Goal: Task Accomplishment & Management: Use online tool/utility

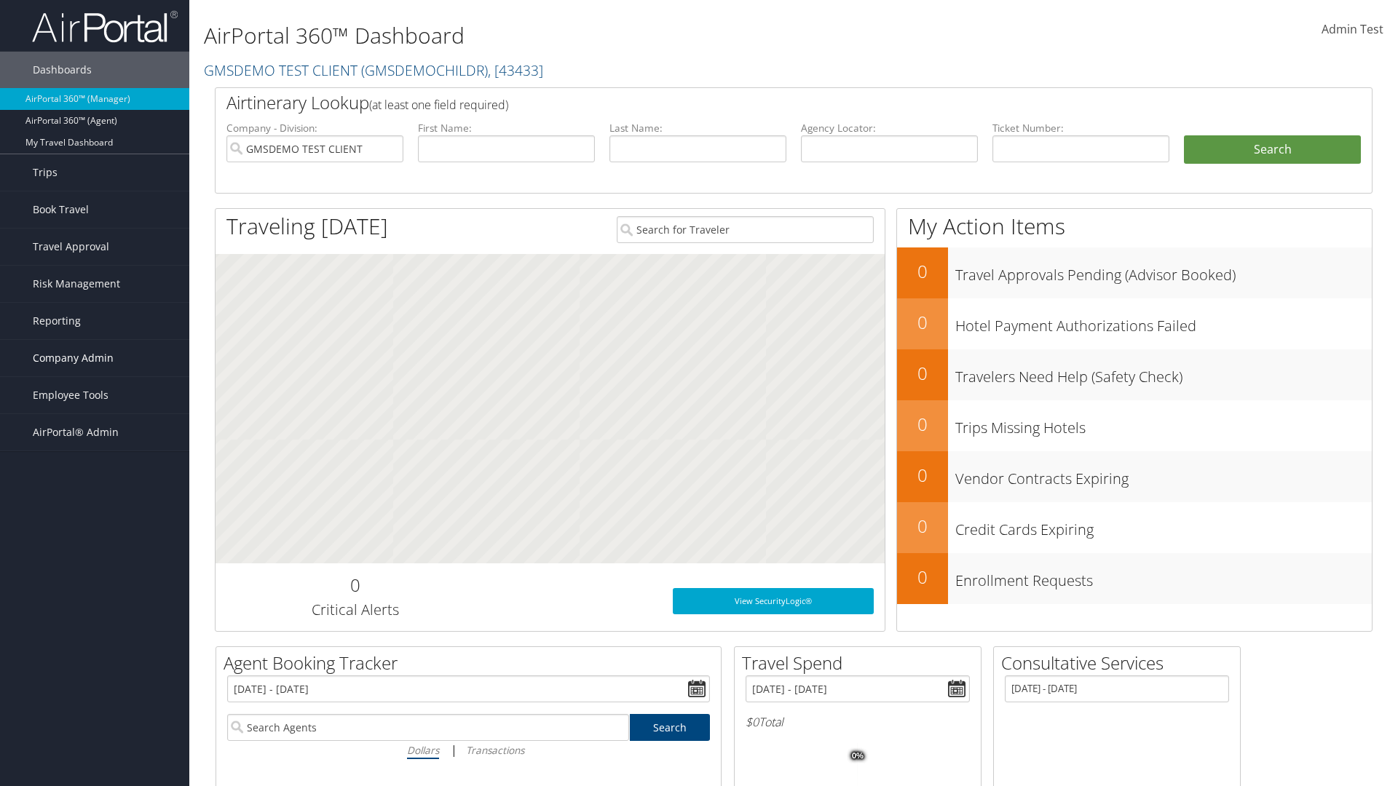
click at [95, 358] on span "Company Admin" at bounding box center [73, 358] width 81 height 36
click at [0, 0] on link "Technology Settings" at bounding box center [0, 0] width 0 height 0
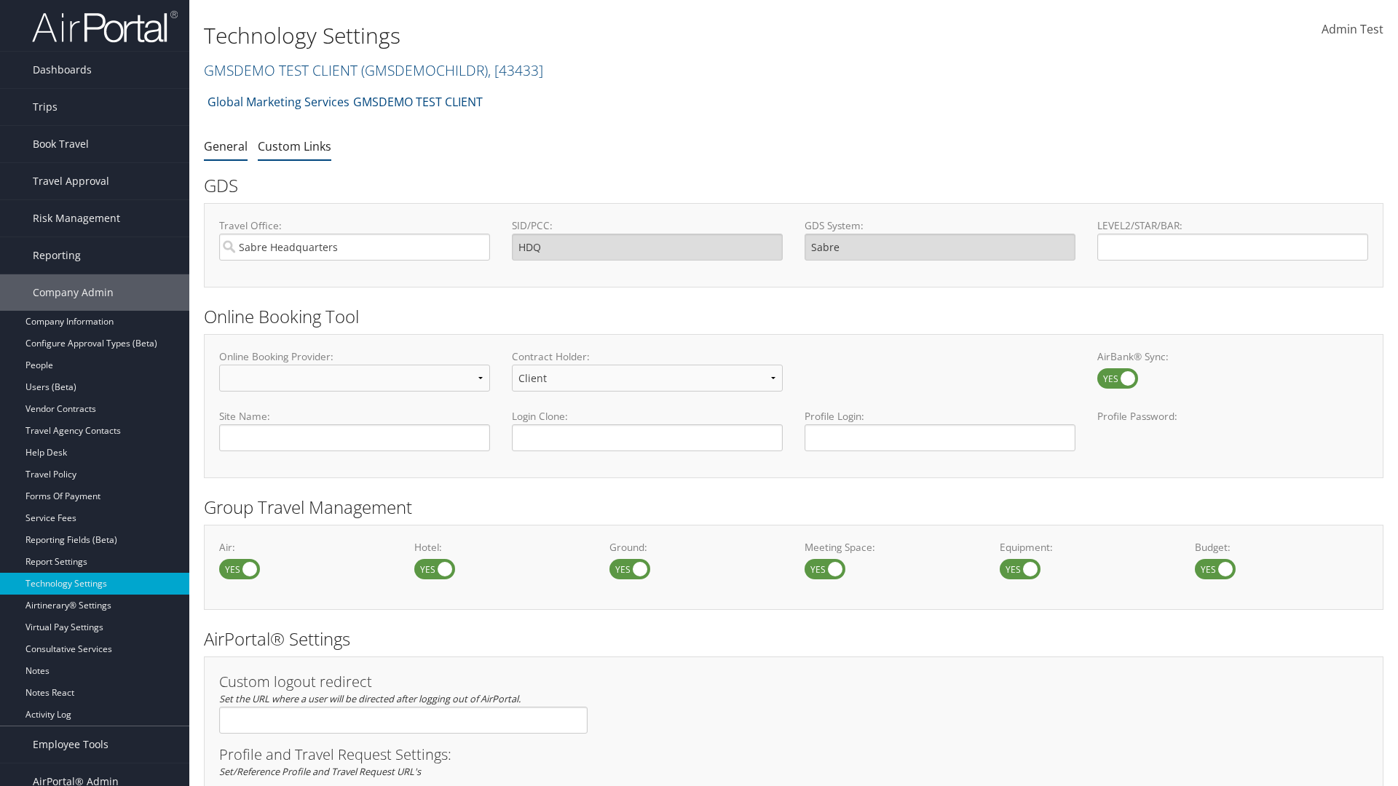
click at [294, 146] on link "Custom Links" at bounding box center [295, 146] width 74 height 16
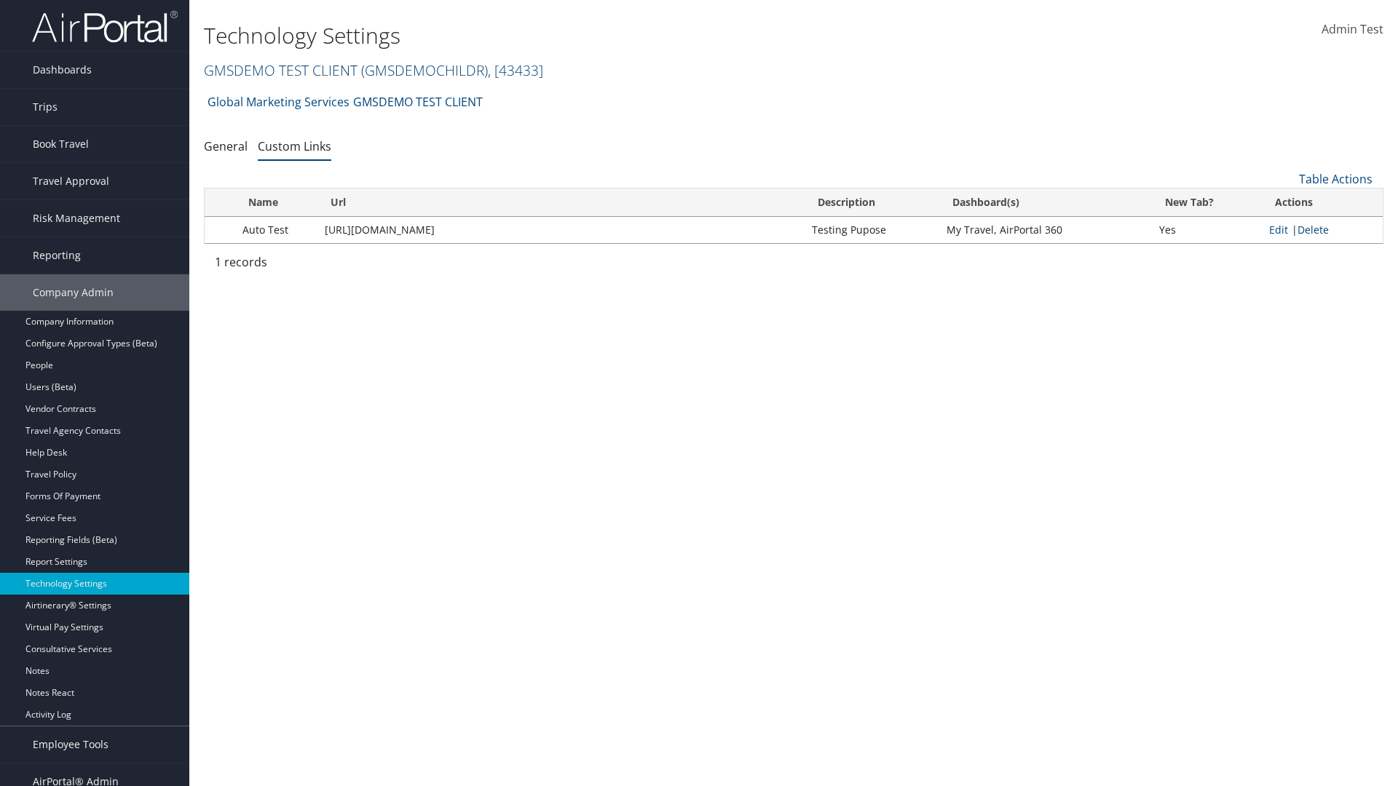
click at [280, 70] on link "GMSDEMO TEST CLIENT ( GMSDEMOCHILDR ) , [ 43433 ]" at bounding box center [373, 70] width 339 height 20
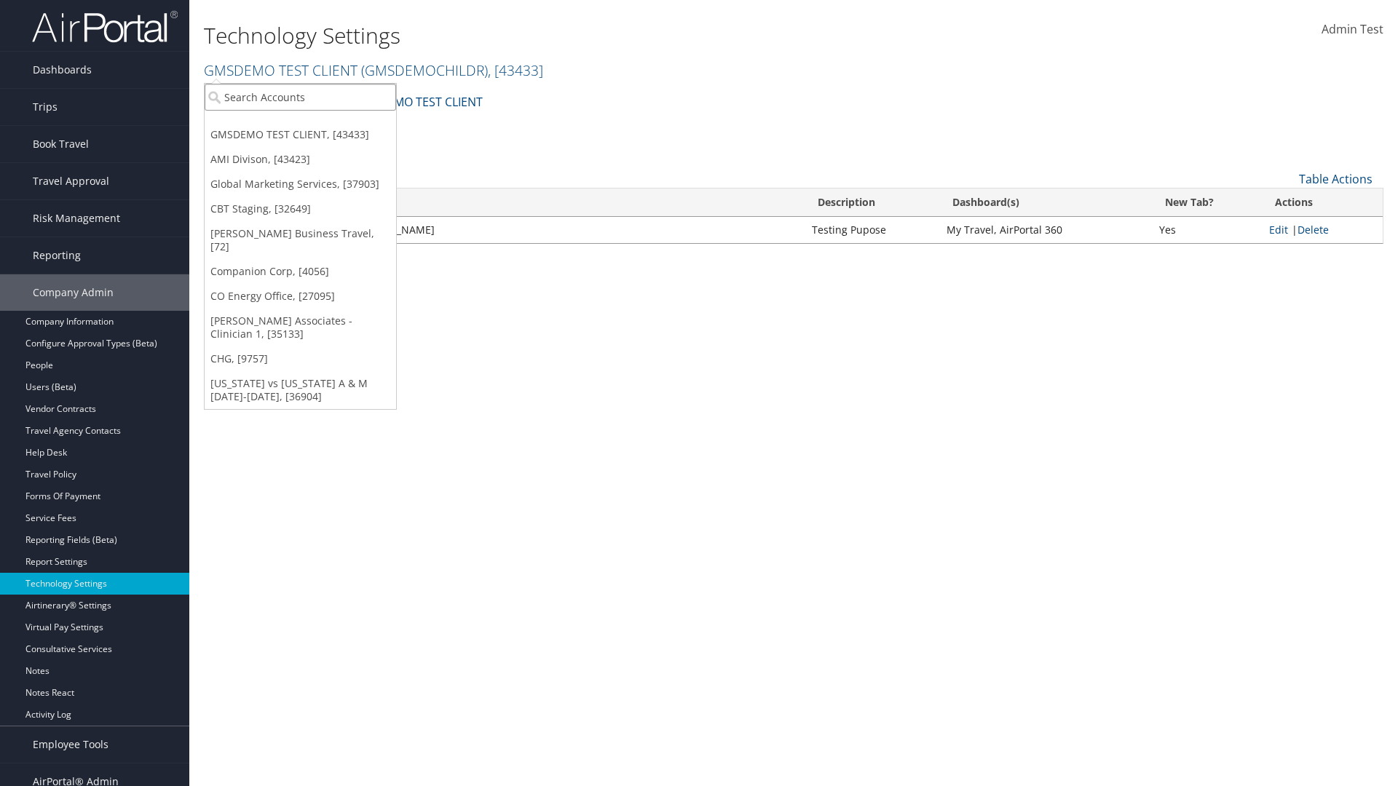
click at [300, 97] on input "search" at bounding box center [300, 97] width 191 height 27
type input "CBTSTG"
click at [300, 124] on div "CBT Staging (CBTSTG), [32649]" at bounding box center [300, 123] width 207 height 13
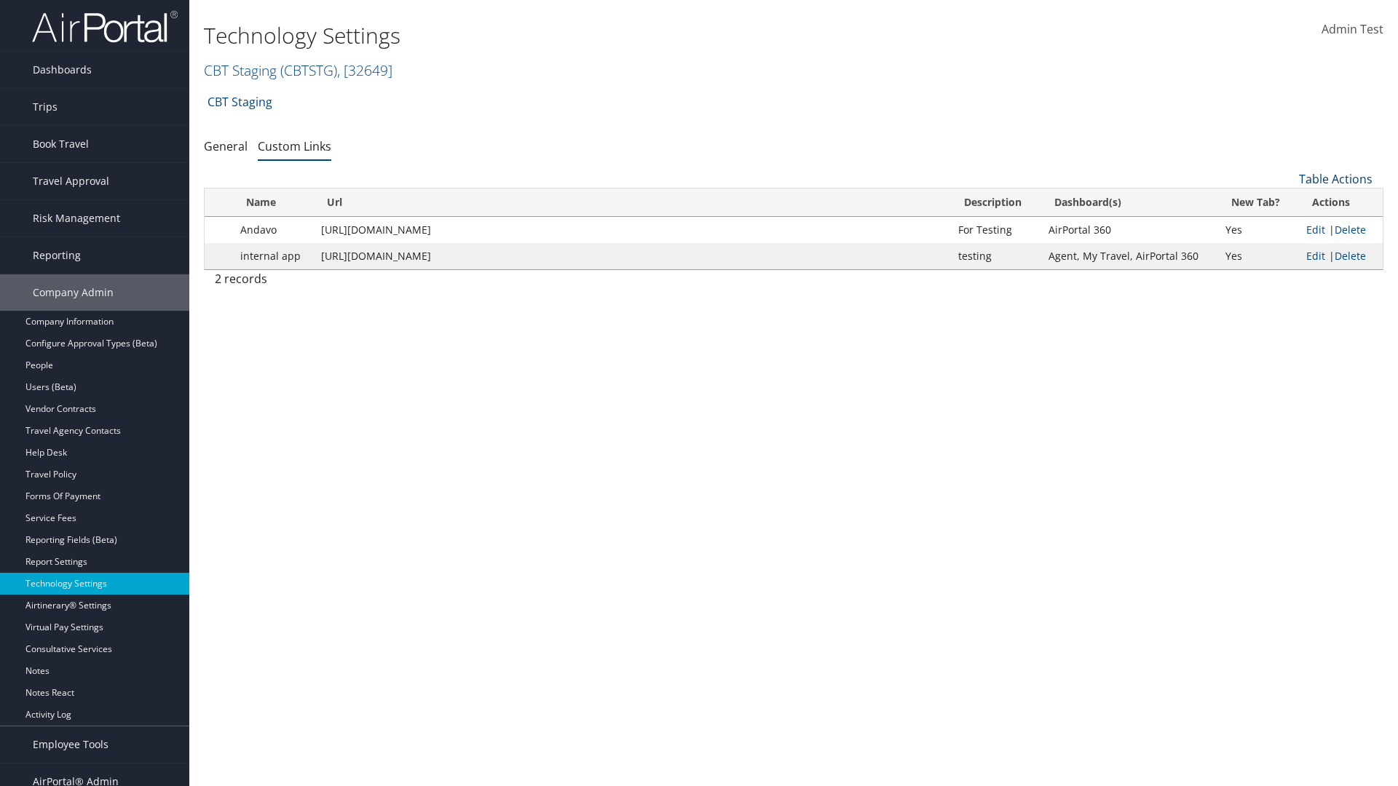
click at [1335, 179] on link "Table Actions" at bounding box center [1336, 179] width 74 height 16
click at [1286, 202] on link "New Record" at bounding box center [1286, 201] width 191 height 25
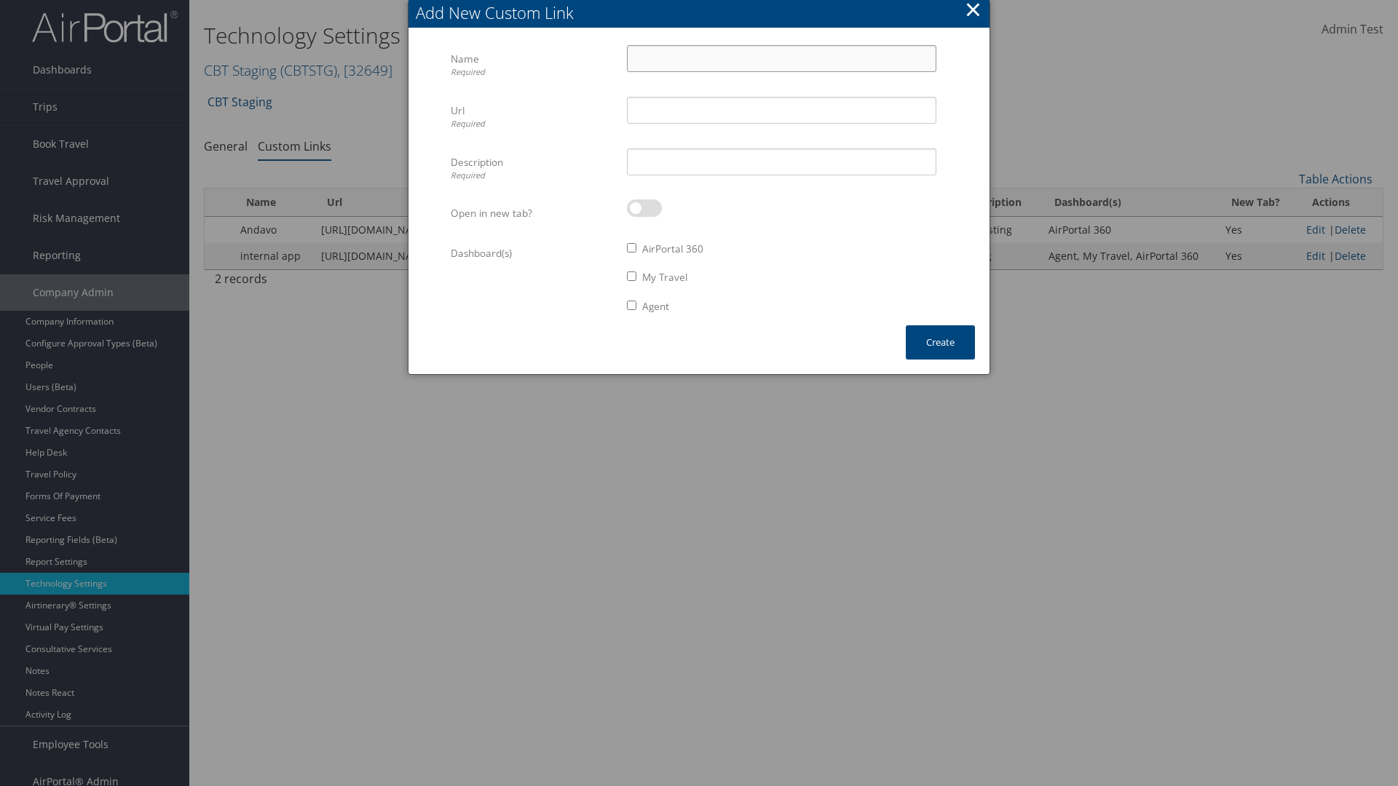
click at [781, 58] on input "Name Required" at bounding box center [781, 58] width 309 height 27
type input "Auto Test"
click at [781, 110] on input "Url Required" at bounding box center [781, 110] width 309 height 27
type input "[URL][DOMAIN_NAME]"
click at [781, 162] on input "Description Required" at bounding box center [781, 162] width 309 height 27
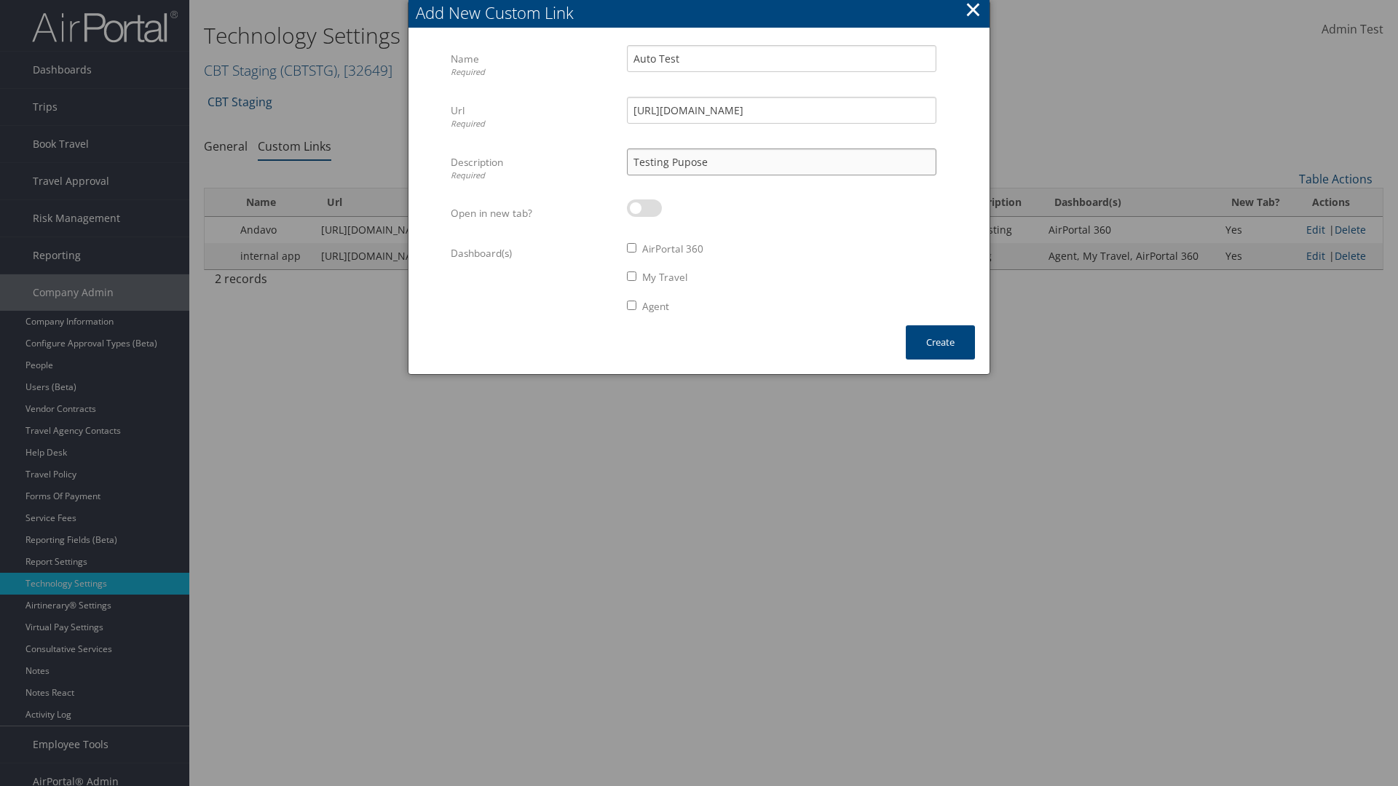
type input "Testing Pupose"
click at [644, 208] on label at bounding box center [644, 207] width 35 height 17
click at [644, 208] on input "checkbox" at bounding box center [638, 210] width 9 height 9
checkbox input "true"
click at [673, 249] on label "AirPortal 360" at bounding box center [672, 249] width 61 height 15
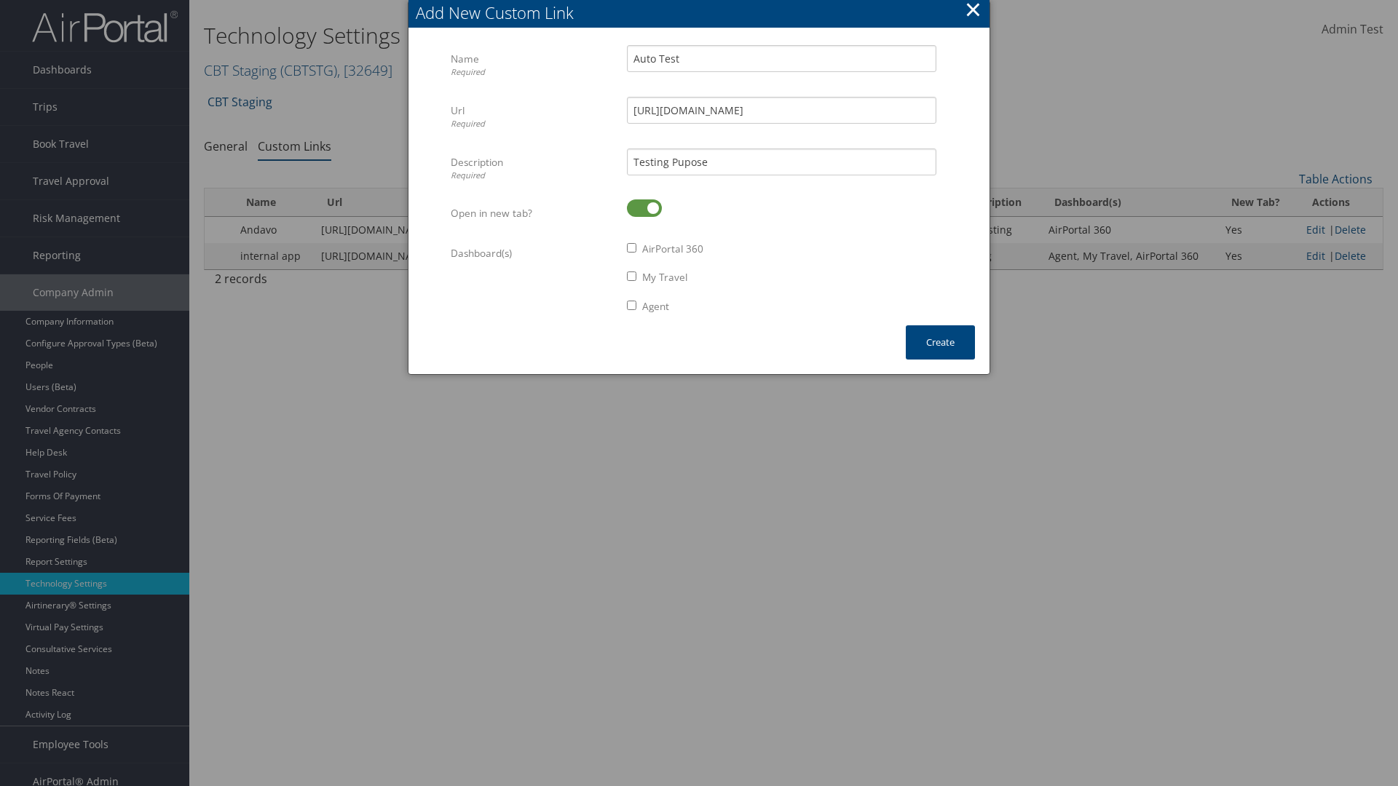
click at [636, 249] on input "AirPortal 360" at bounding box center [631, 247] width 9 height 9
checkbox input "true"
click at [665, 277] on label "My Travel" at bounding box center [664, 277] width 45 height 15
click at [636, 277] on input "My Travel" at bounding box center [631, 276] width 9 height 9
checkbox input "true"
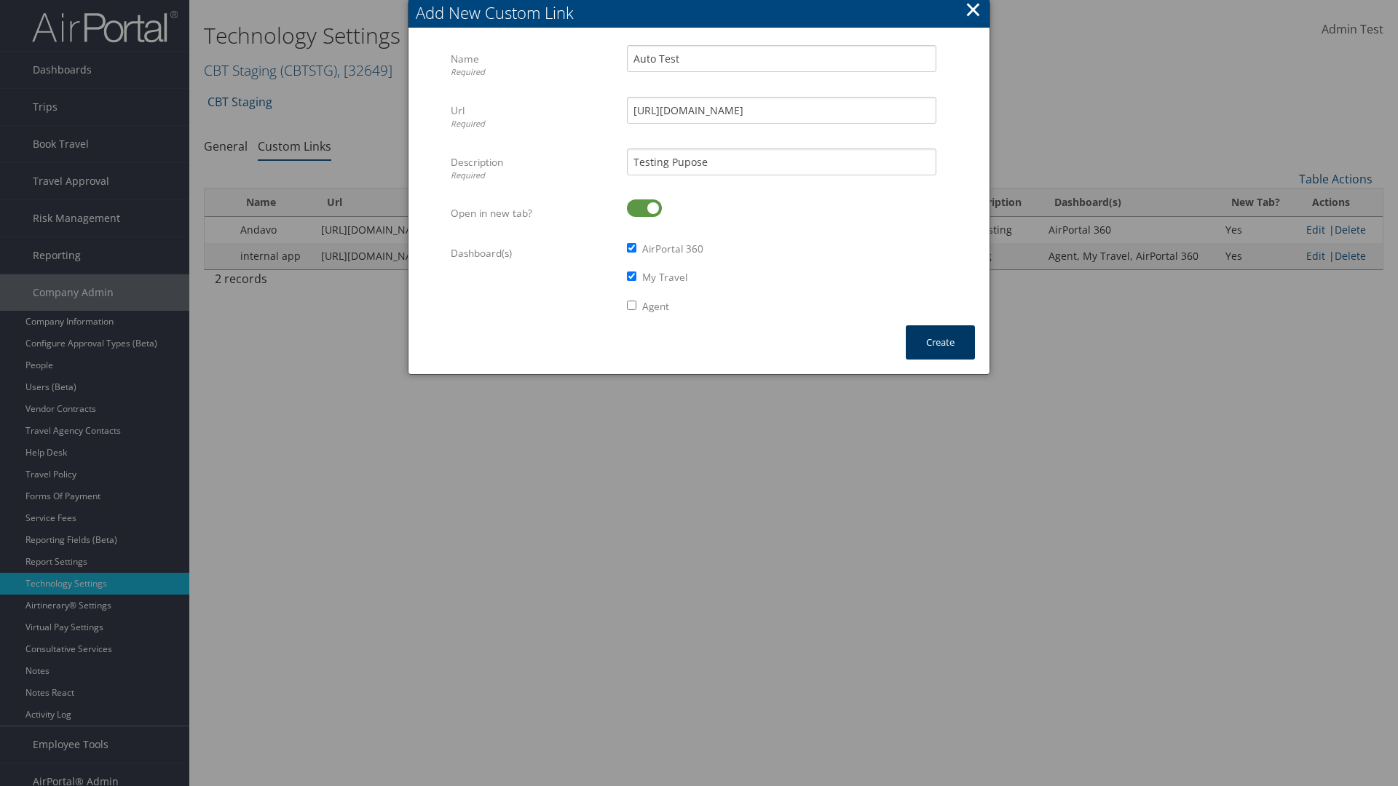
click at [940, 342] on button "Create" at bounding box center [940, 342] width 69 height 34
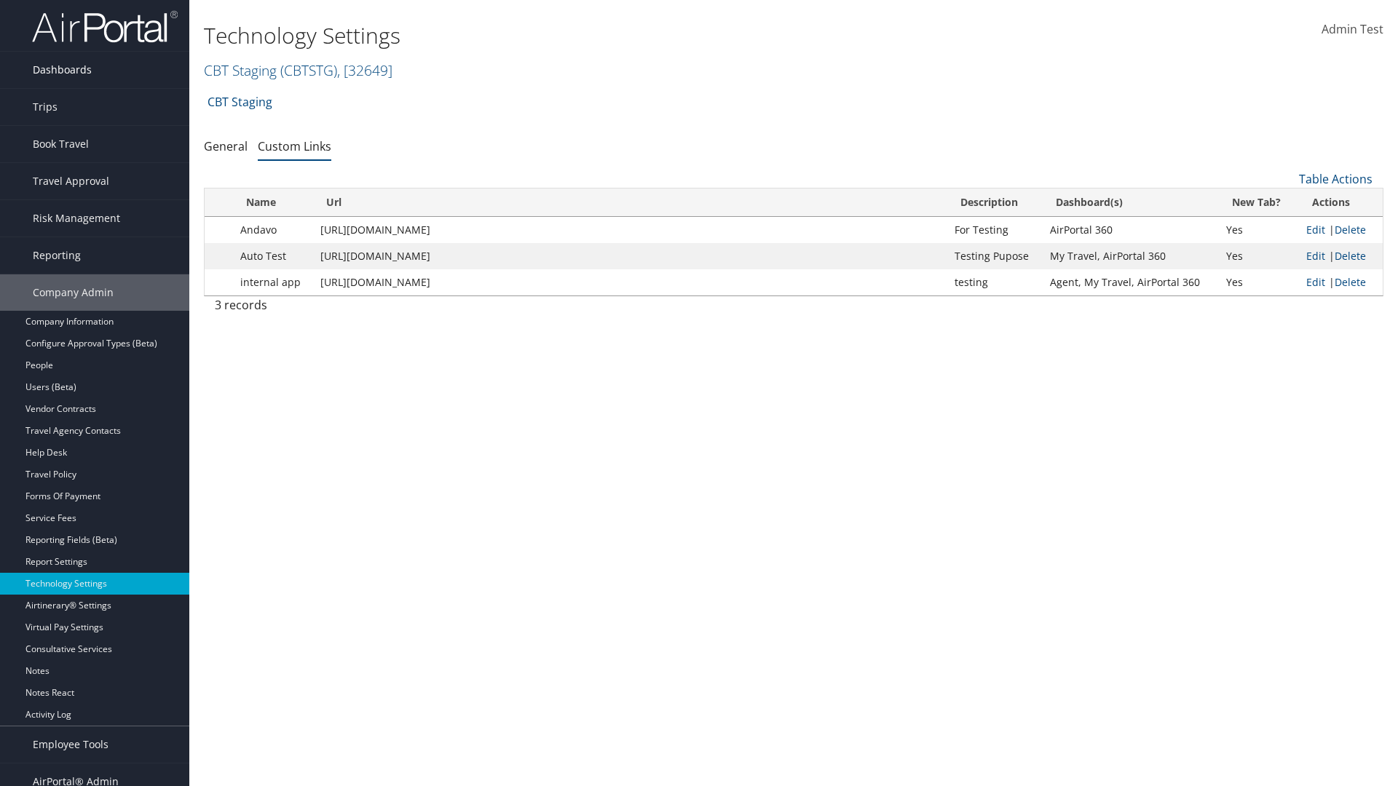
click at [95, 70] on link "Dashboards" at bounding box center [94, 70] width 189 height 36
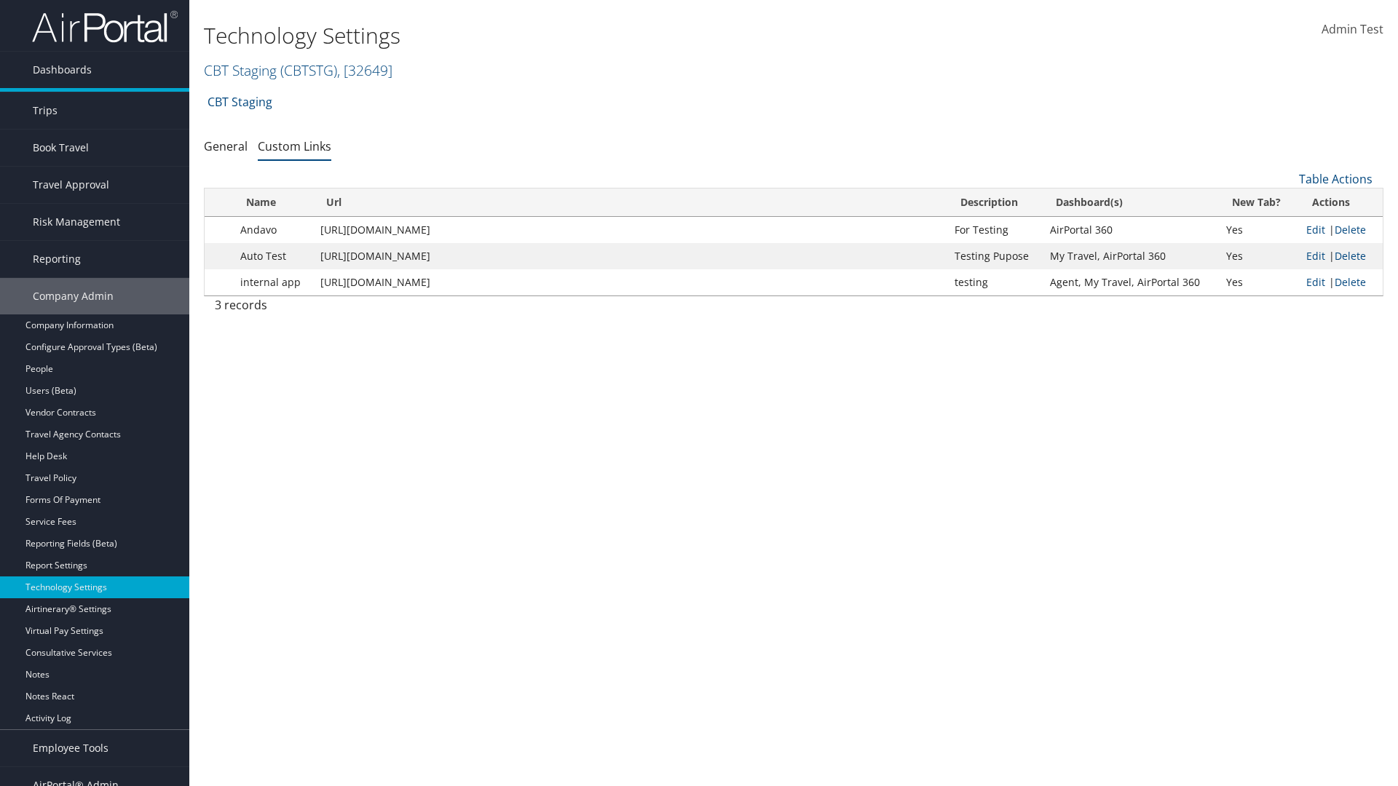
click at [95, 99] on link "AirPortal 360™ (Manager)" at bounding box center [94, 99] width 189 height 22
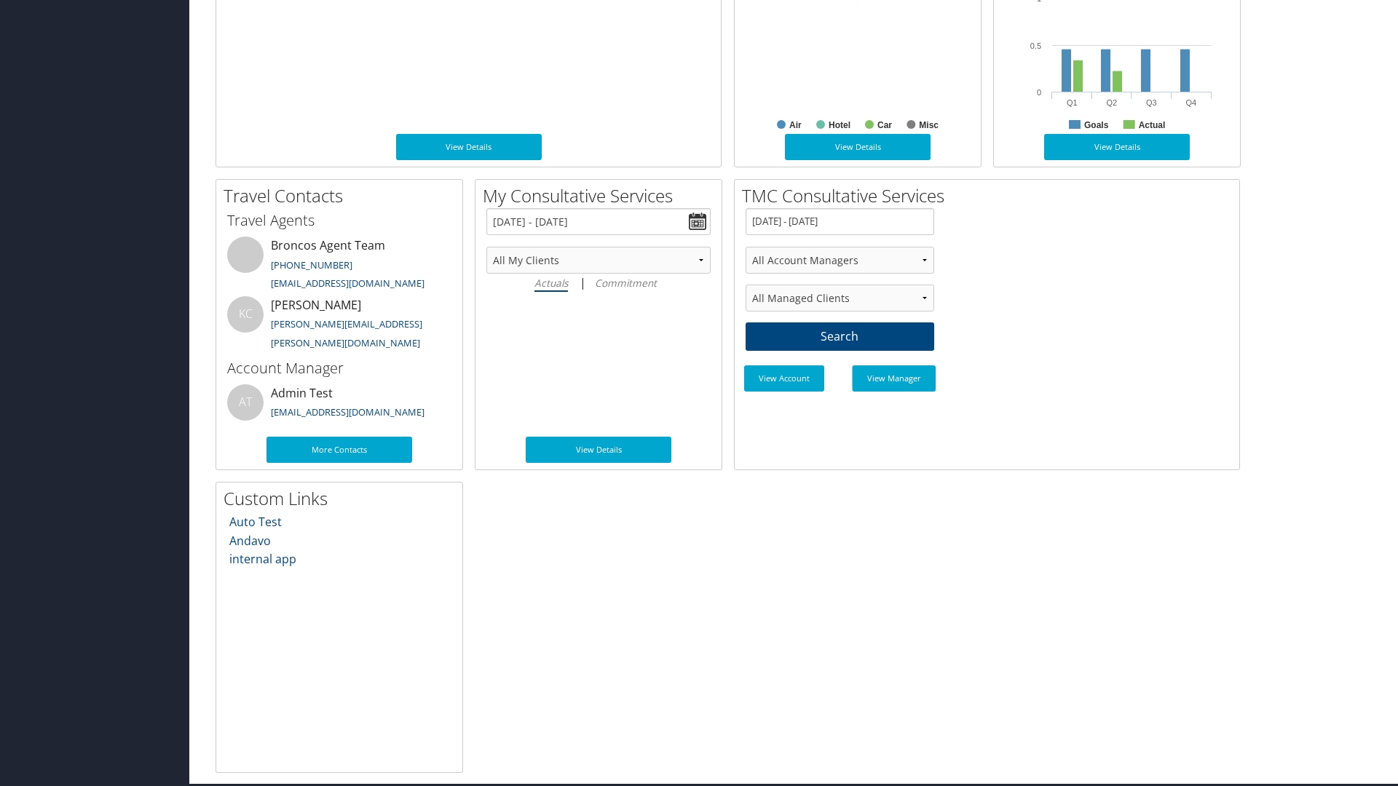
scroll to position [770, 0]
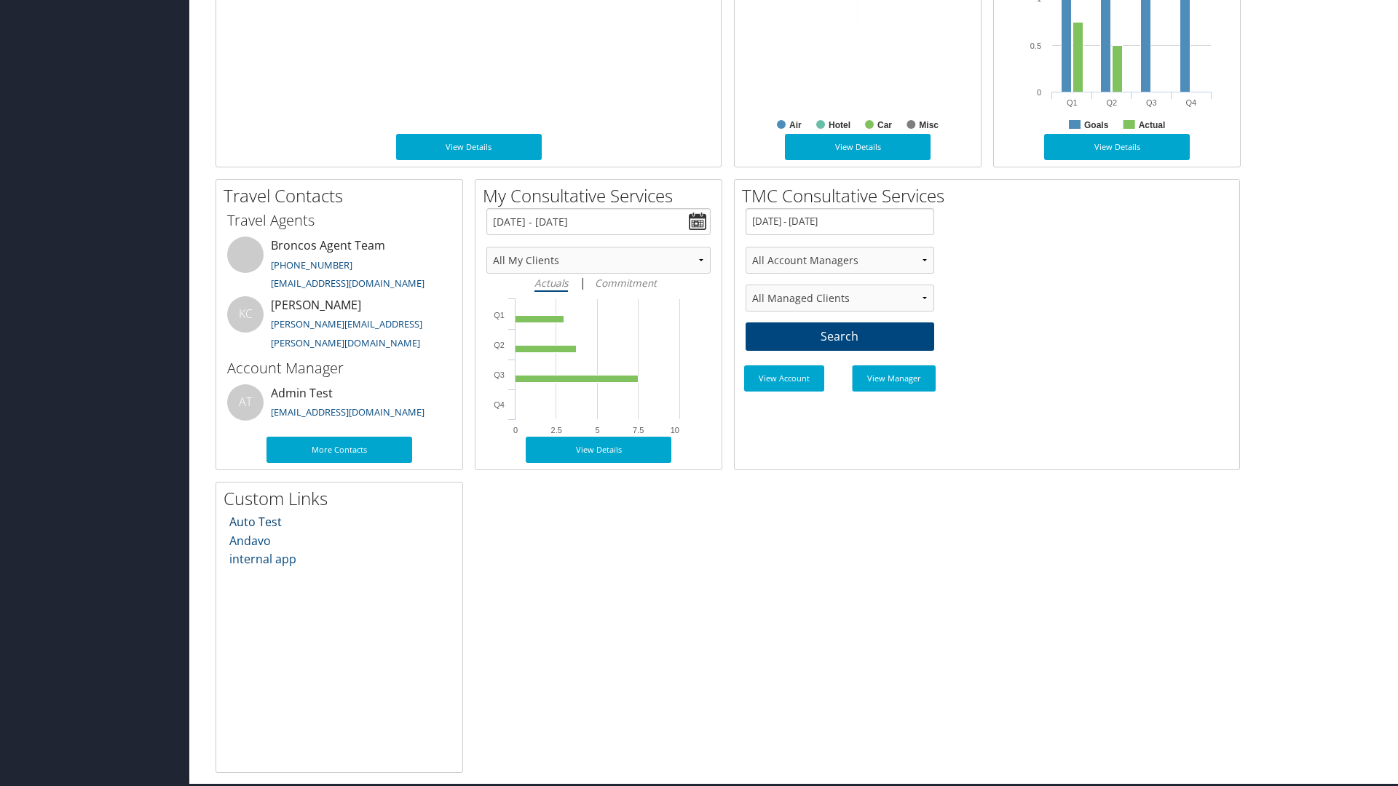
click at [255, 521] on link "Auto Test" at bounding box center [255, 522] width 52 height 16
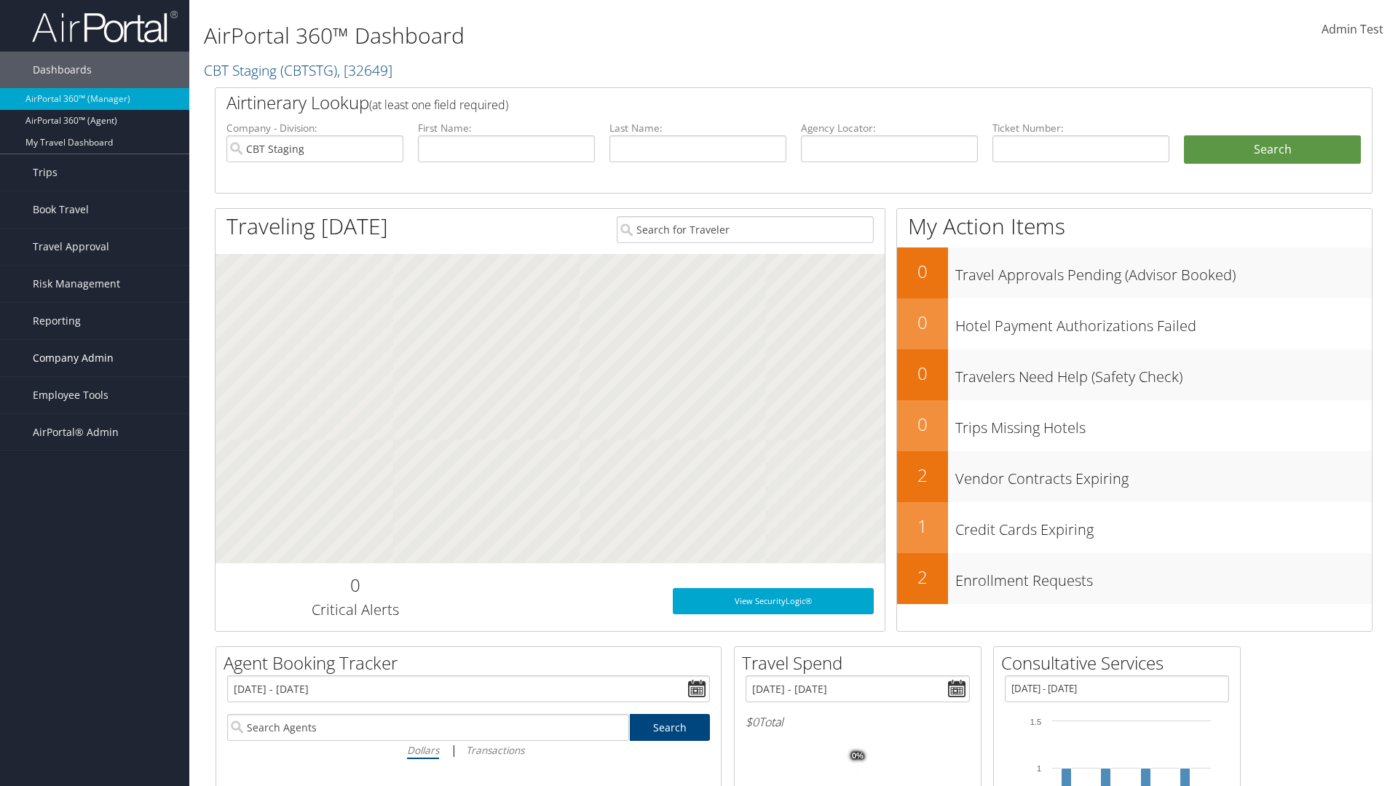
click at [95, 358] on span "Company Admin" at bounding box center [73, 358] width 81 height 36
click at [0, 0] on link "Technology Settings" at bounding box center [0, 0] width 0 height 0
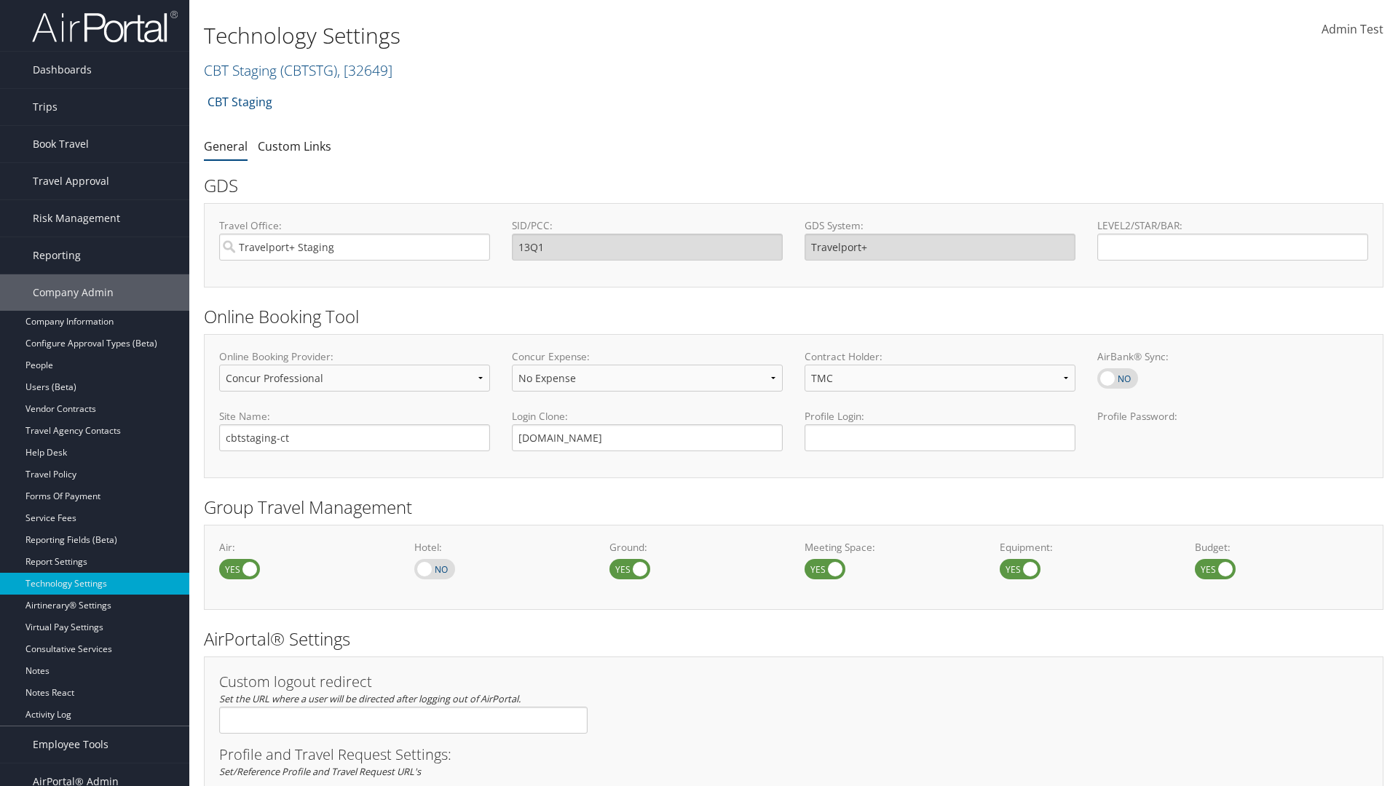
select select "4"
click at [294, 146] on link "Custom Links" at bounding box center [295, 146] width 74 height 16
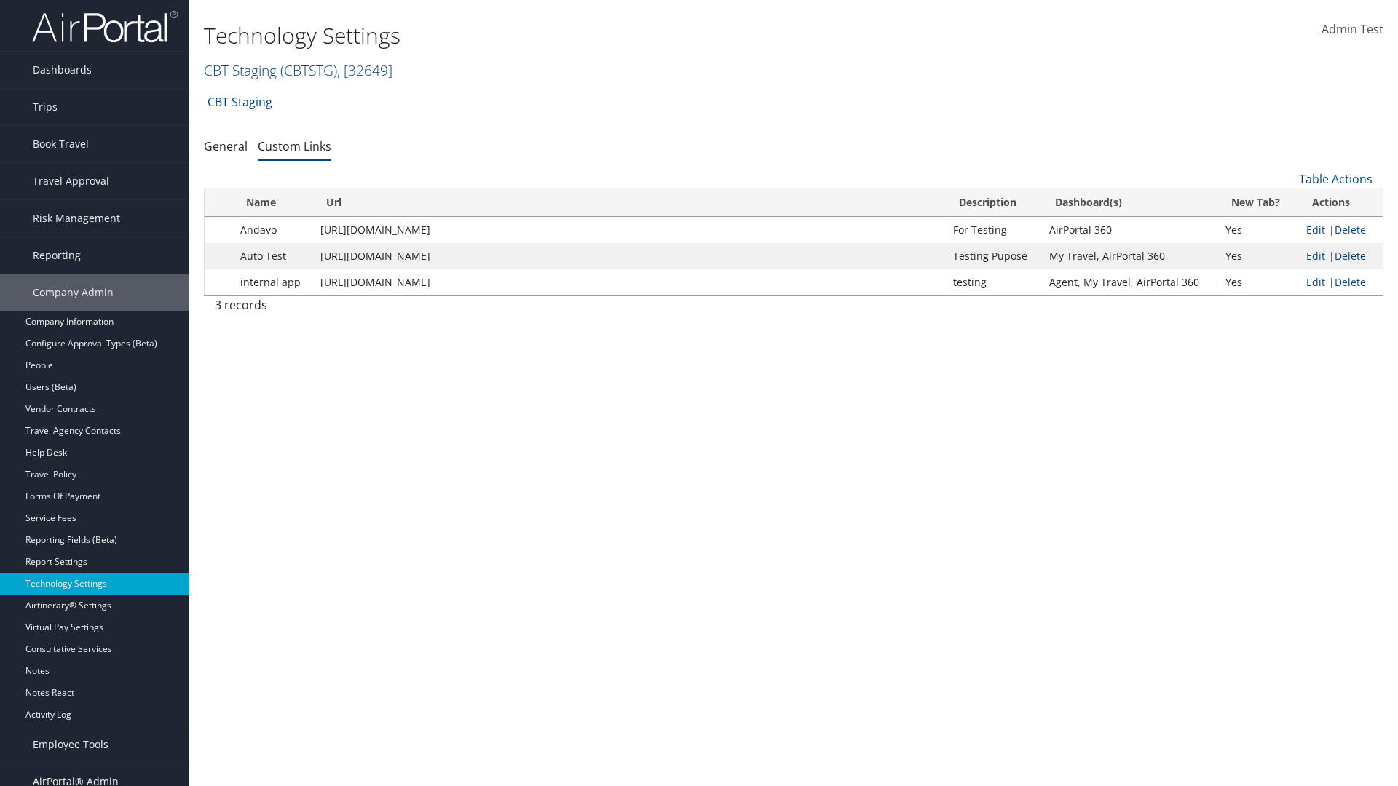
click at [1350, 256] on link "Delete" at bounding box center [1349, 256] width 31 height 14
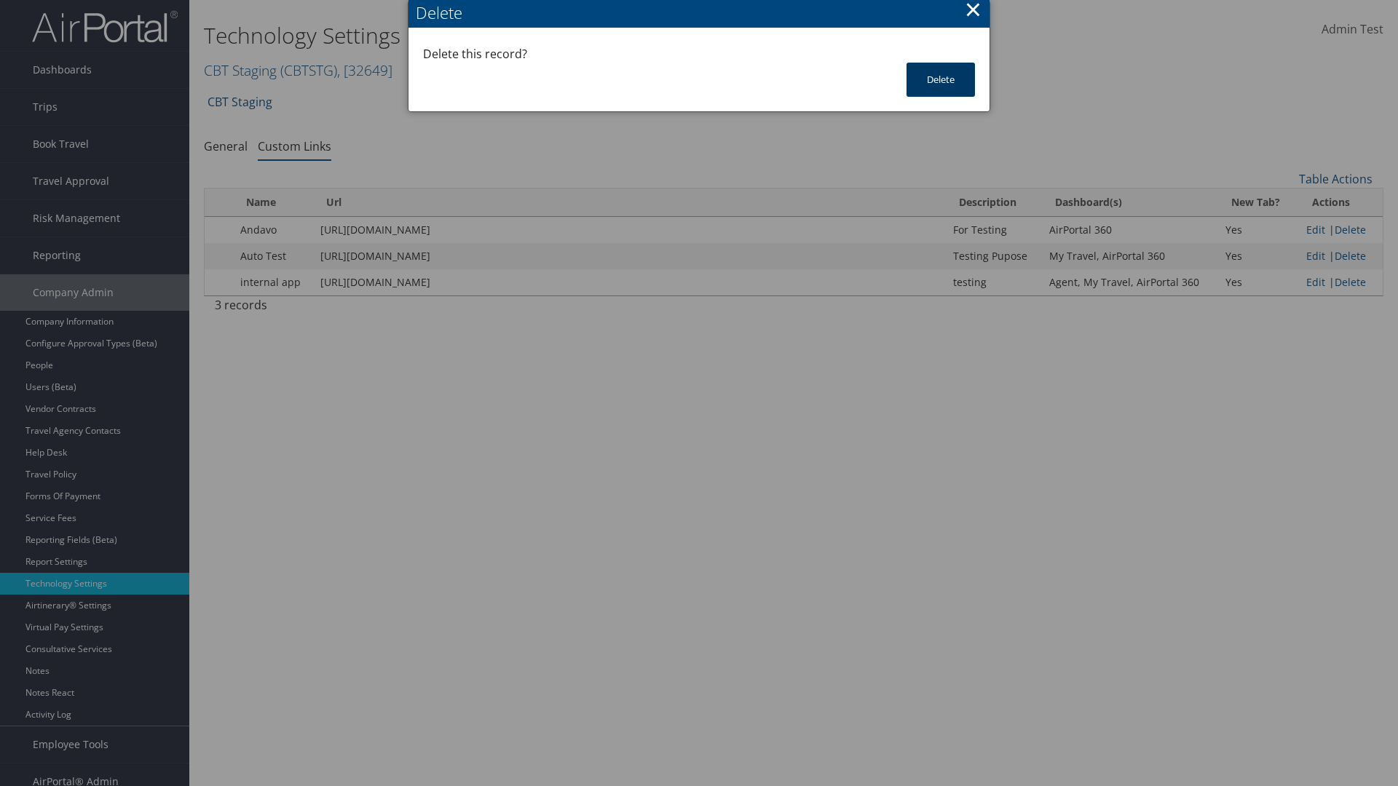
click at [941, 79] on button "Delete" at bounding box center [940, 80] width 68 height 34
